Goal: Task Accomplishment & Management: Manage account settings

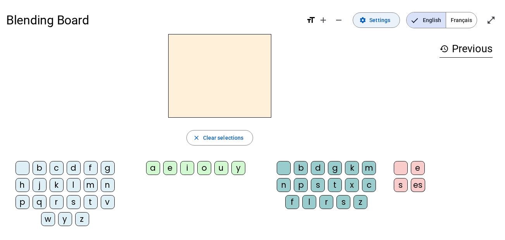
click at [382, 22] on span "Settings" at bounding box center [380, 20] width 21 height 9
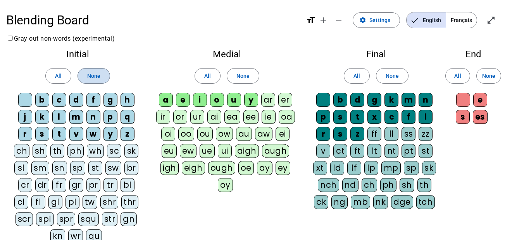
click at [101, 77] on span at bounding box center [94, 76] width 32 height 19
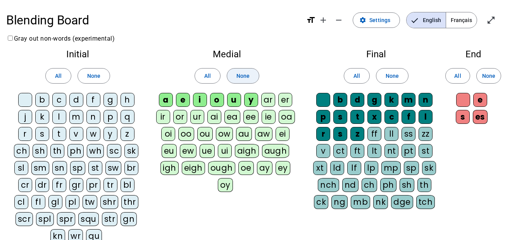
click at [235, 74] on span at bounding box center [243, 76] width 32 height 19
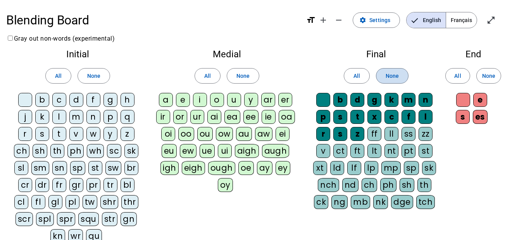
click at [391, 74] on span "None" at bounding box center [392, 75] width 13 height 9
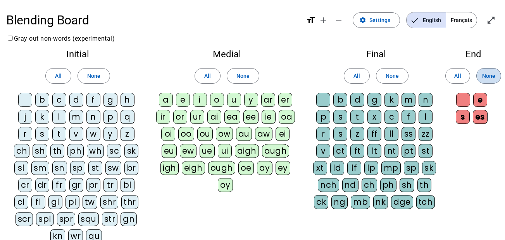
click at [487, 78] on span "None" at bounding box center [488, 75] width 13 height 9
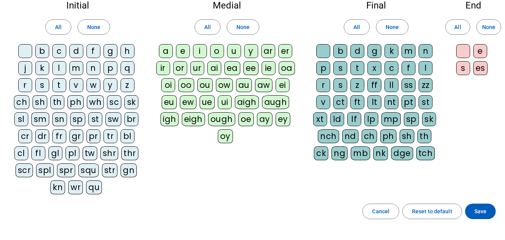
scroll to position [48, 0]
click at [56, 71] on div "l" at bounding box center [59, 69] width 14 height 14
click at [61, 91] on div "t" at bounding box center [59, 86] width 14 height 14
click at [80, 50] on div "d" at bounding box center [76, 52] width 14 height 14
click at [181, 50] on div "e" at bounding box center [183, 52] width 14 height 14
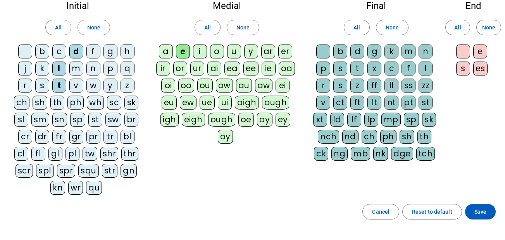
click at [235, 52] on div "u" at bounding box center [234, 52] width 14 height 14
click at [163, 54] on div "a" at bounding box center [166, 52] width 14 height 14
click at [475, 211] on span "Save" at bounding box center [481, 211] width 12 height 9
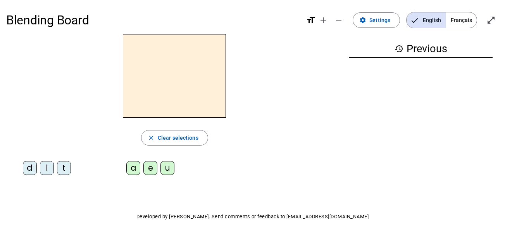
click at [14, 206] on div "Blending Board format_size add remove settings Settings English Français open_i…" at bounding box center [252, 131] width 505 height 263
click at [3, 189] on div "Blending Board format_size add remove settings Settings English Français open_i…" at bounding box center [252, 131] width 505 height 263
click at [47, 170] on div "l" at bounding box center [47, 168] width 14 height 14
click at [148, 170] on div "e" at bounding box center [150, 168] width 14 height 14
click at [168, 166] on div "u" at bounding box center [168, 168] width 14 height 14
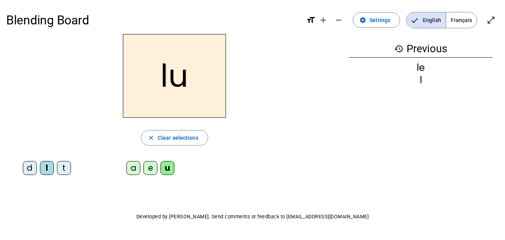
click at [66, 172] on div "t" at bounding box center [64, 168] width 14 height 14
click at [30, 169] on div "d" at bounding box center [30, 168] width 14 height 14
click at [152, 169] on div "e" at bounding box center [150, 168] width 14 height 14
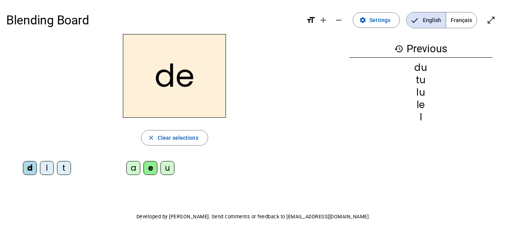
click at [60, 169] on div "t" at bounding box center [64, 168] width 14 height 14
click at [136, 169] on div "a" at bounding box center [133, 168] width 14 height 14
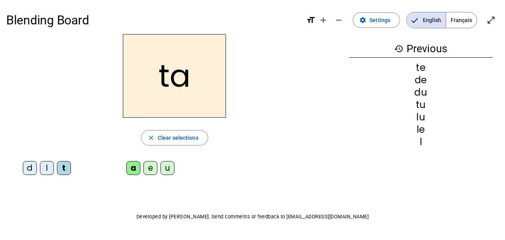
click at [48, 170] on div "l" at bounding box center [47, 168] width 14 height 14
click at [152, 168] on div "e" at bounding box center [150, 168] width 14 height 14
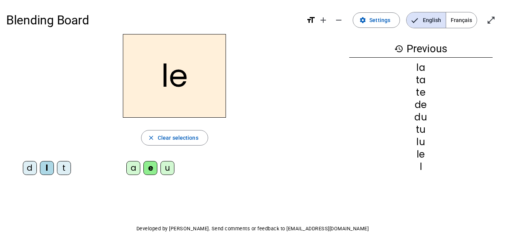
click at [29, 166] on div "d" at bounding box center [30, 168] width 14 height 14
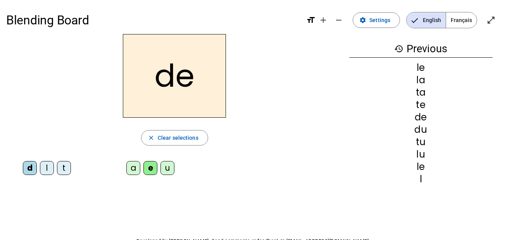
click at [62, 173] on div "t" at bounding box center [64, 168] width 14 height 14
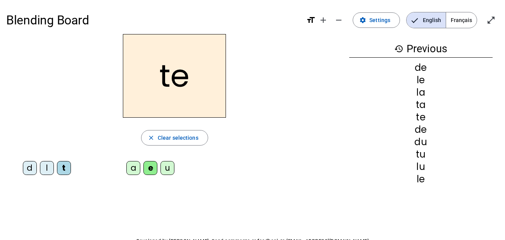
click at [133, 169] on div "a" at bounding box center [133, 168] width 14 height 14
click at [14, 207] on div "Blending Board format_size add remove settings Settings English Français open_i…" at bounding box center [252, 143] width 505 height 287
click at [48, 169] on div "l" at bounding box center [47, 168] width 14 height 14
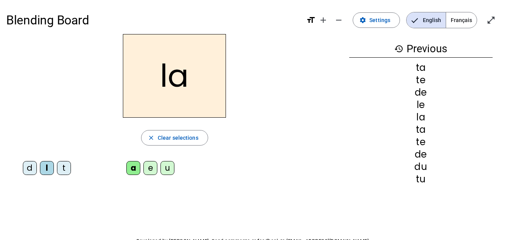
click at [150, 171] on div "e" at bounding box center [150, 168] width 14 height 14
click at [169, 164] on div "u" at bounding box center [168, 168] width 14 height 14
click at [69, 168] on div "t" at bounding box center [64, 168] width 14 height 14
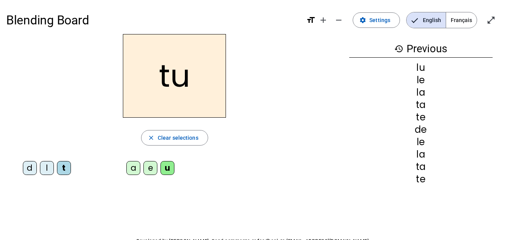
click at [27, 167] on div "d" at bounding box center [30, 168] width 14 height 14
click at [167, 169] on div "u" at bounding box center [168, 168] width 14 height 14
